Goal: Task Accomplishment & Management: Manage account settings

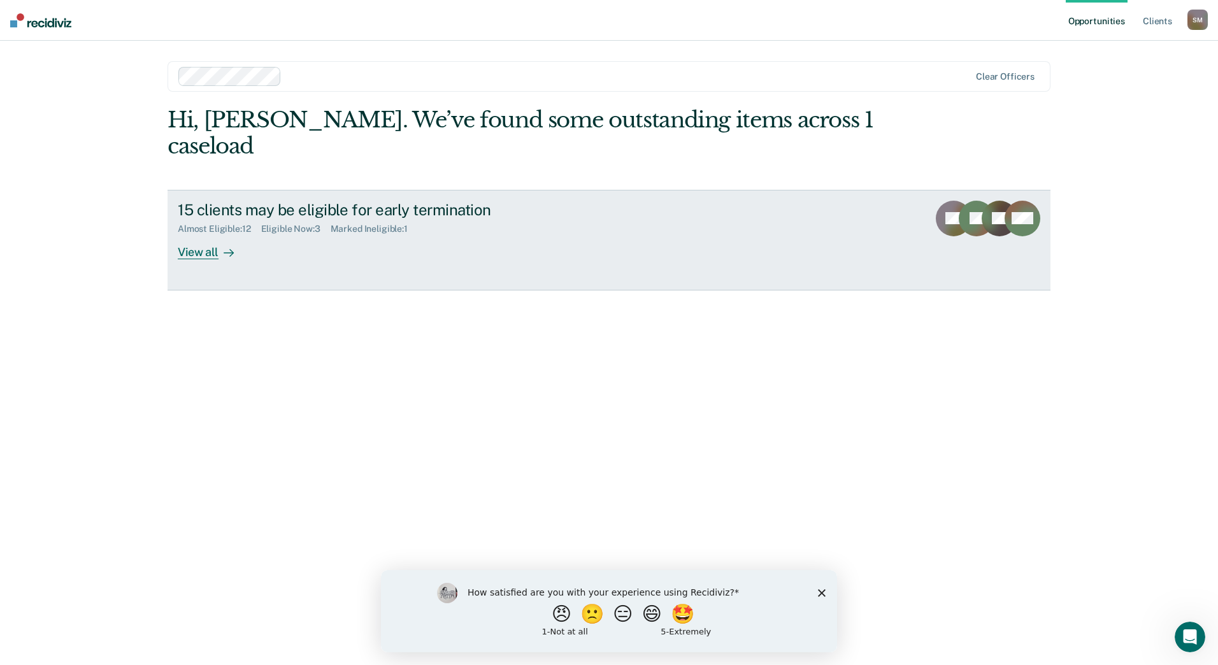
click at [191, 235] on div "View all" at bounding box center [213, 247] width 71 height 25
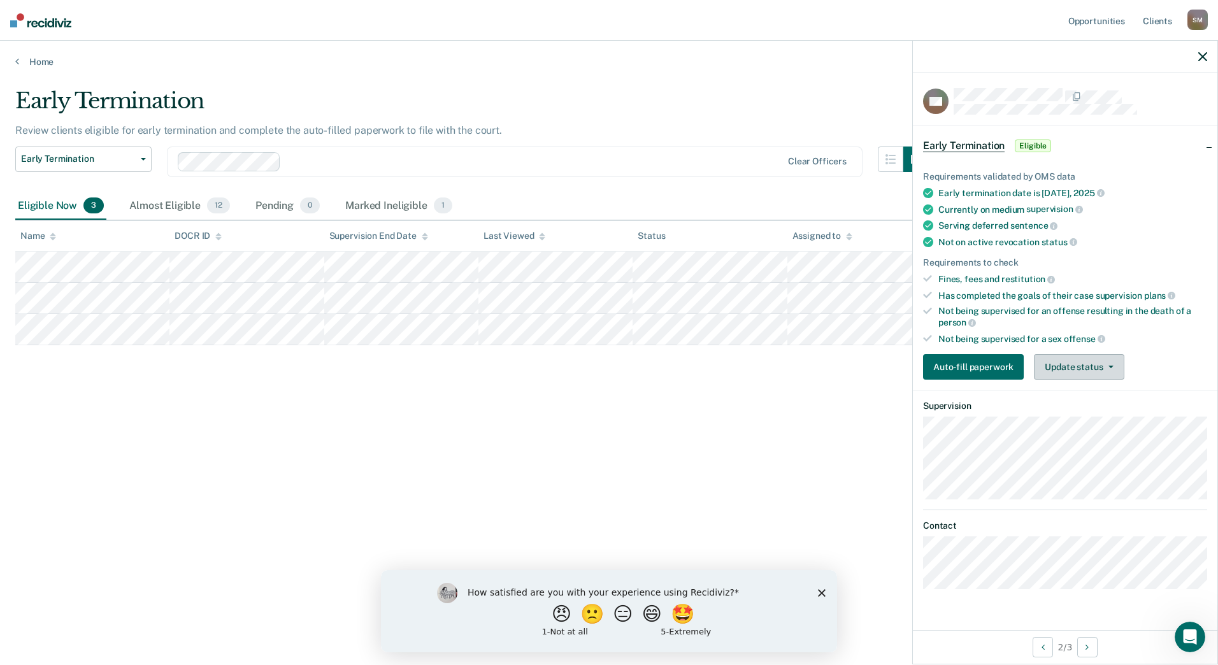
click at [1062, 377] on button "Update status" at bounding box center [1079, 366] width 90 height 25
click at [1078, 401] on button "[PERSON_NAME]" at bounding box center [1095, 397] width 123 height 20
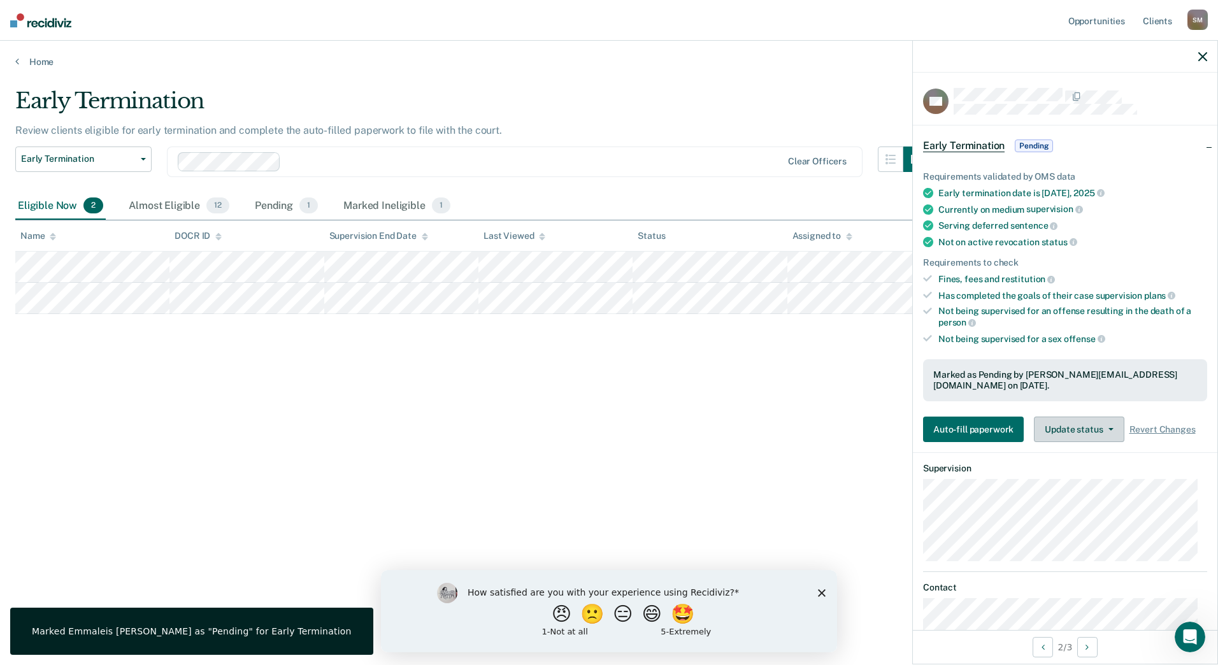
click at [1090, 427] on button "Update status" at bounding box center [1079, 429] width 90 height 25
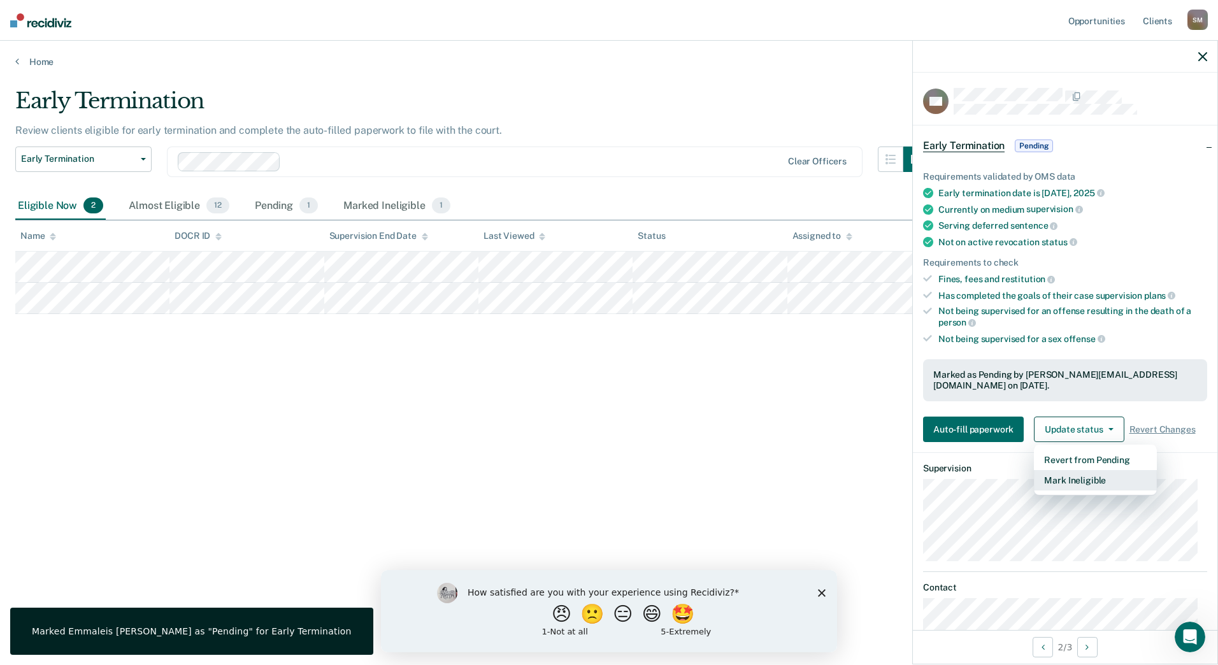
click at [1090, 481] on button "Mark Ineligible" at bounding box center [1095, 480] width 123 height 20
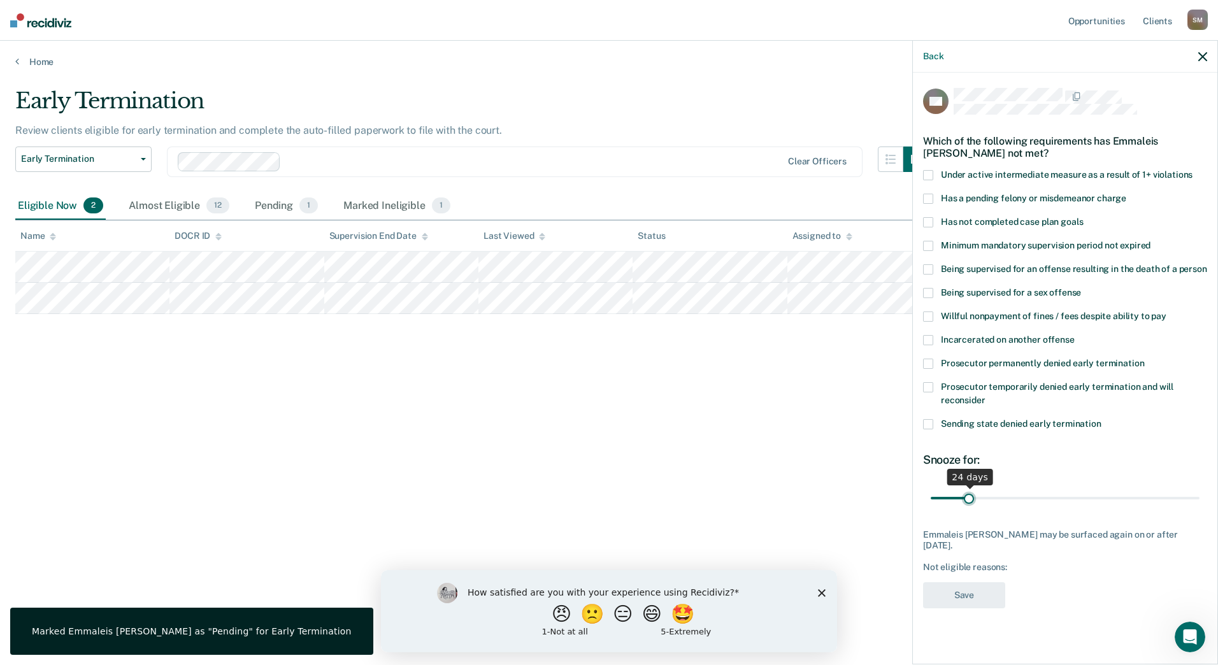
type input "24"
click at [969, 497] on input "range" at bounding box center [1065, 498] width 269 height 22
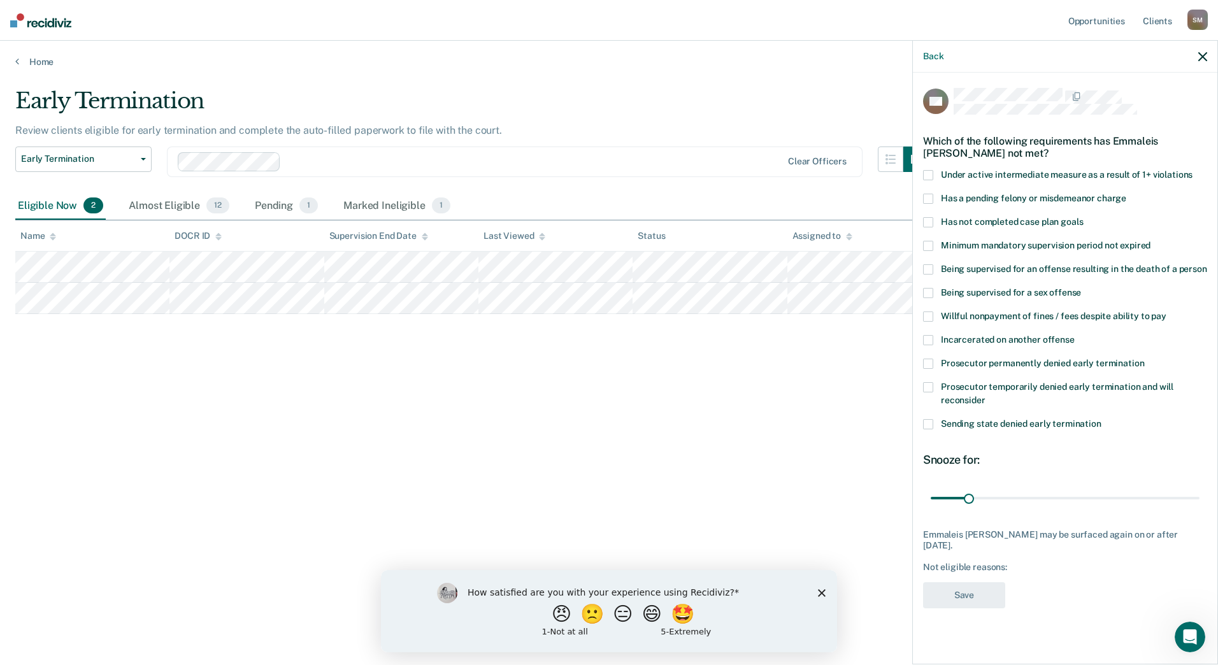
click at [930, 241] on span at bounding box center [928, 246] width 10 height 10
click at [979, 601] on button "Save" at bounding box center [964, 595] width 82 height 26
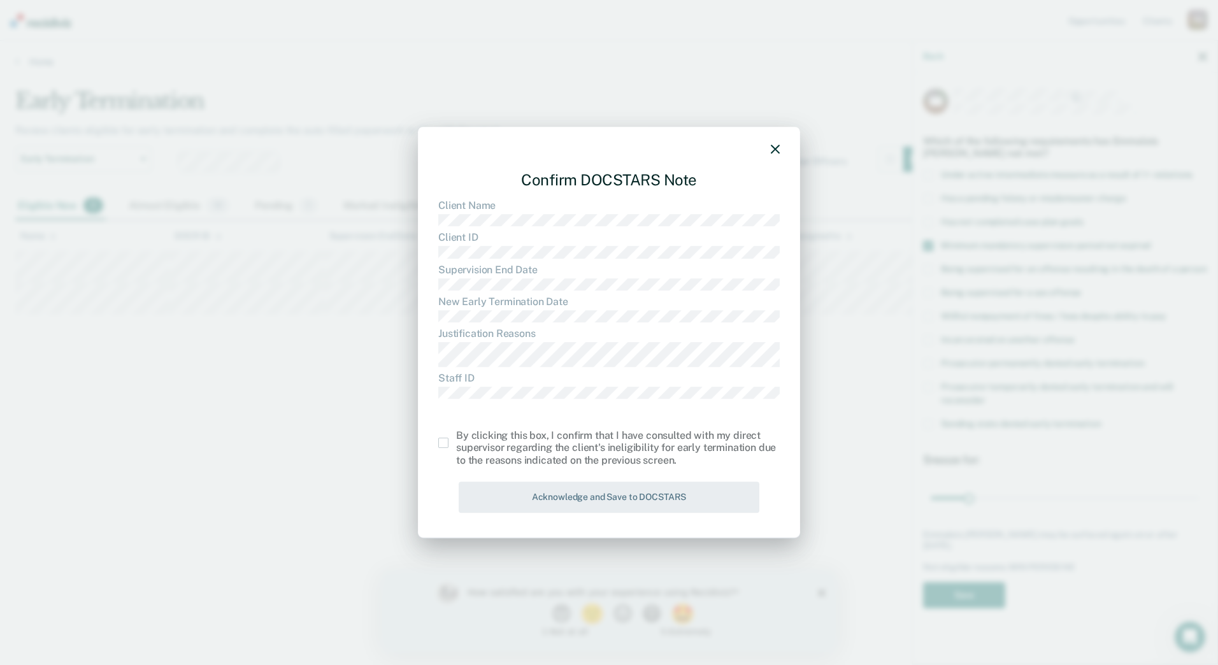
click at [470, 448] on div "By clicking this box, I confirm that I have consulted with my direct supervisor…" at bounding box center [618, 448] width 324 height 37
click at [431, 458] on div "Confirm DOCSTARS Note Client Name Client ID Supervision End Date New Early Term…" at bounding box center [609, 333] width 382 height 412
click at [451, 442] on label at bounding box center [447, 443] width 18 height 10
click at [456, 438] on input "checkbox" at bounding box center [456, 438] width 0 height 0
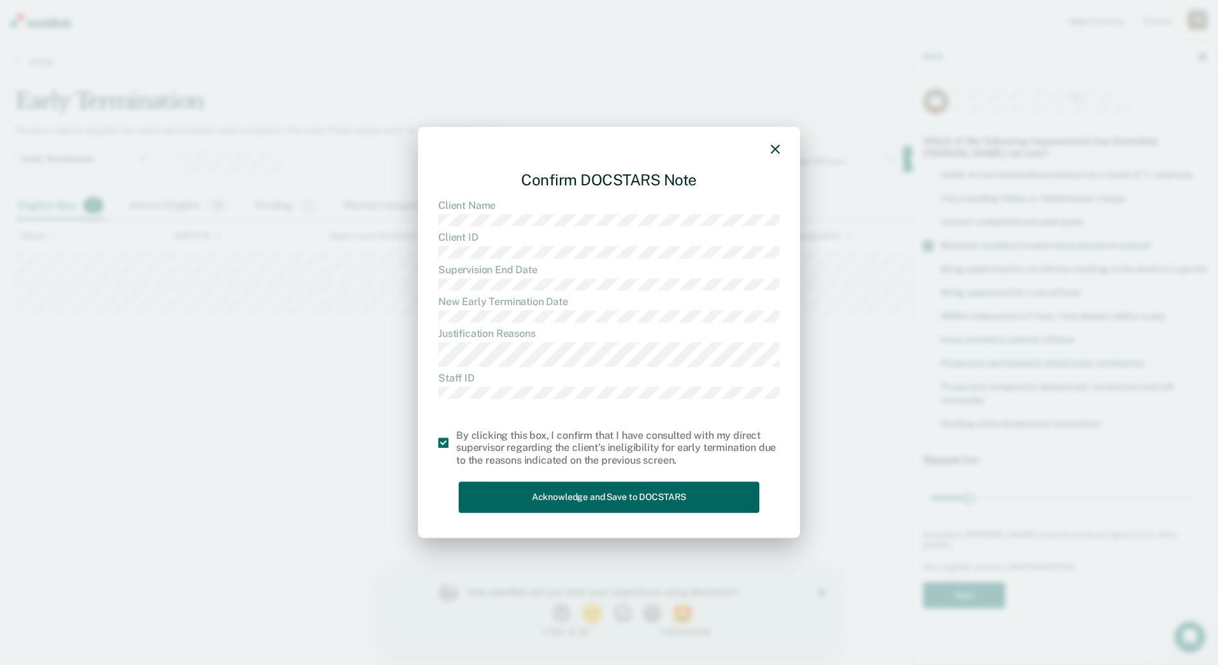
click at [479, 491] on button "Acknowledge and Save to DOCSTARS" at bounding box center [609, 497] width 301 height 31
